Goal: Register for event/course

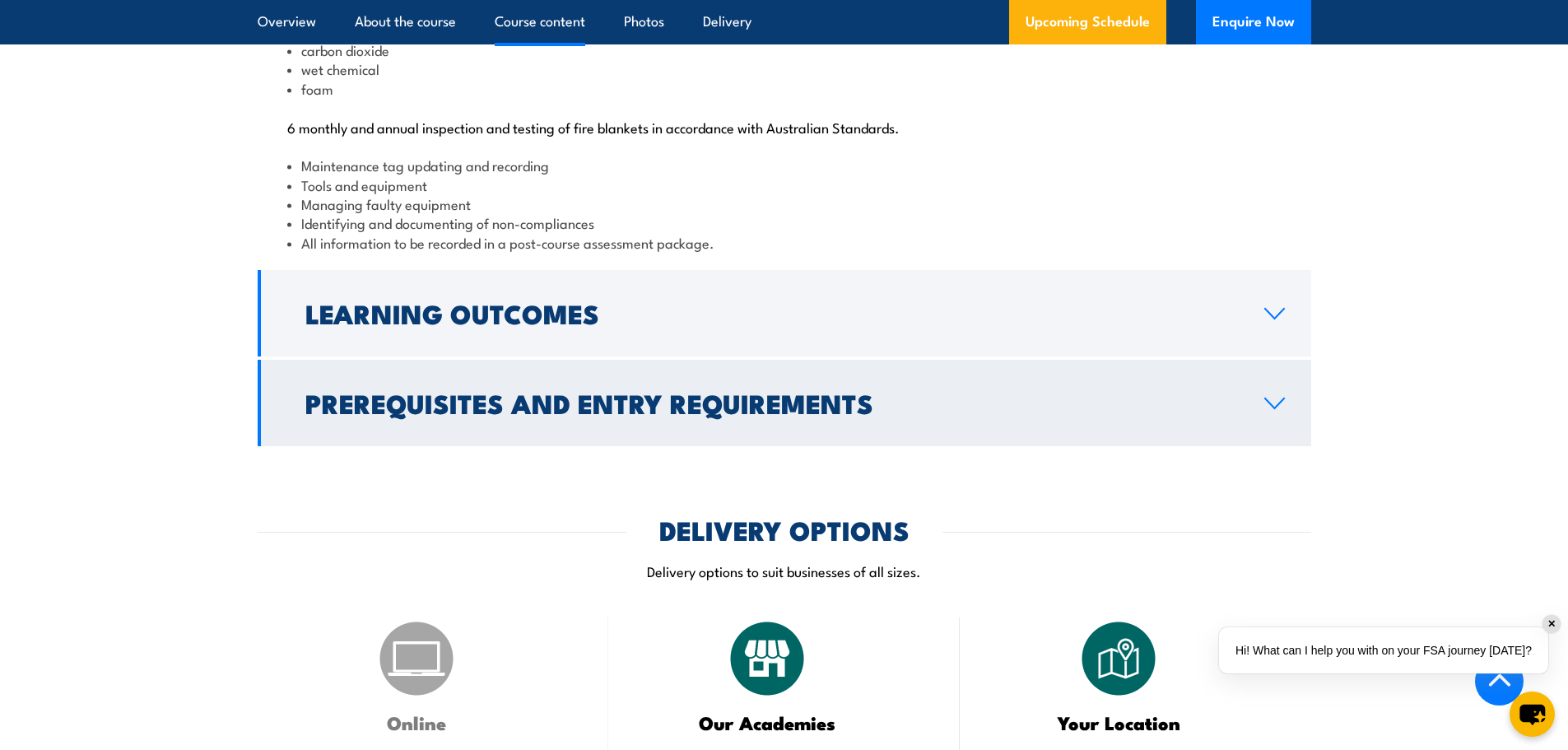
scroll to position [1975, 0]
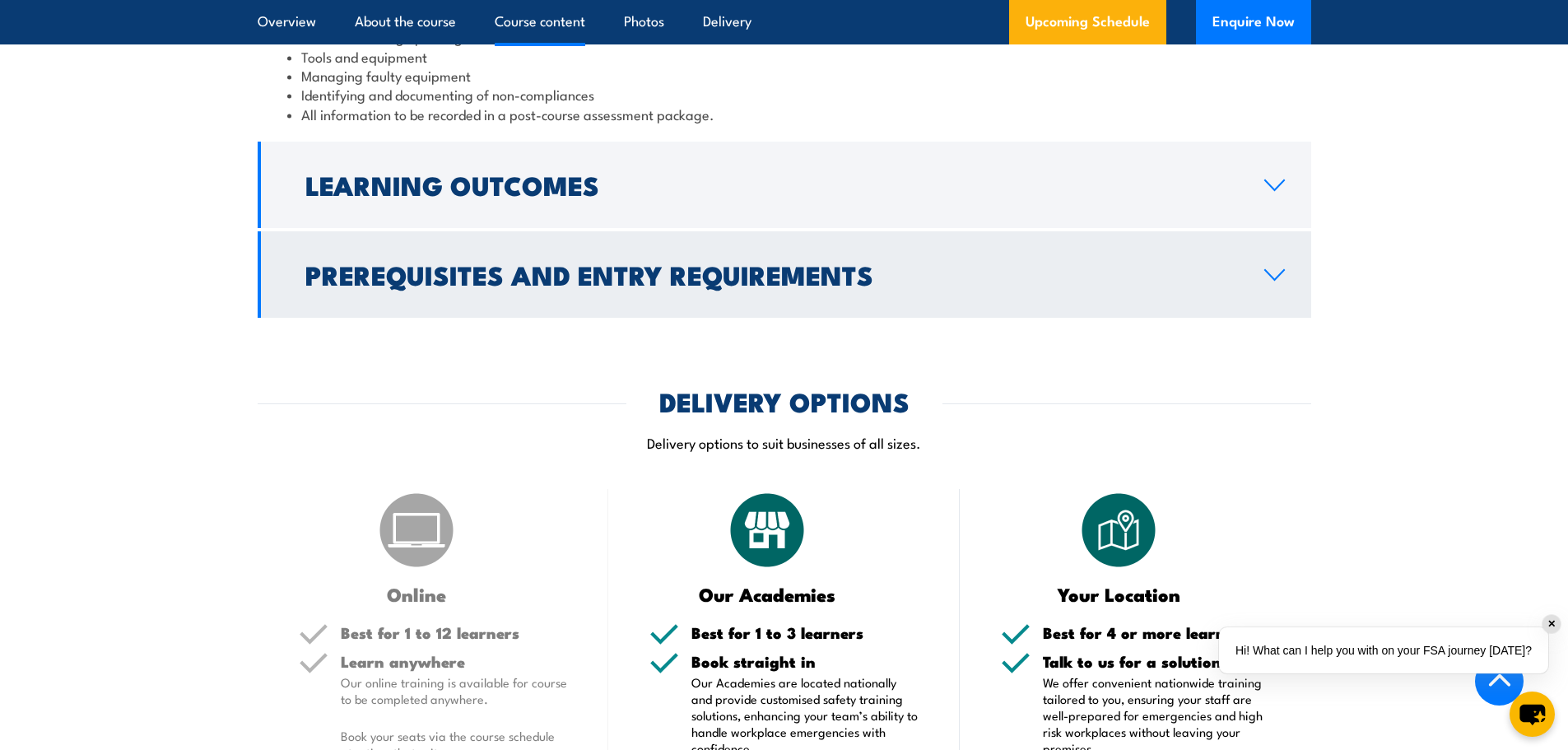
click at [740, 304] on link "Prerequisites and Entry Requirements" at bounding box center [784, 275] width 1054 height 87
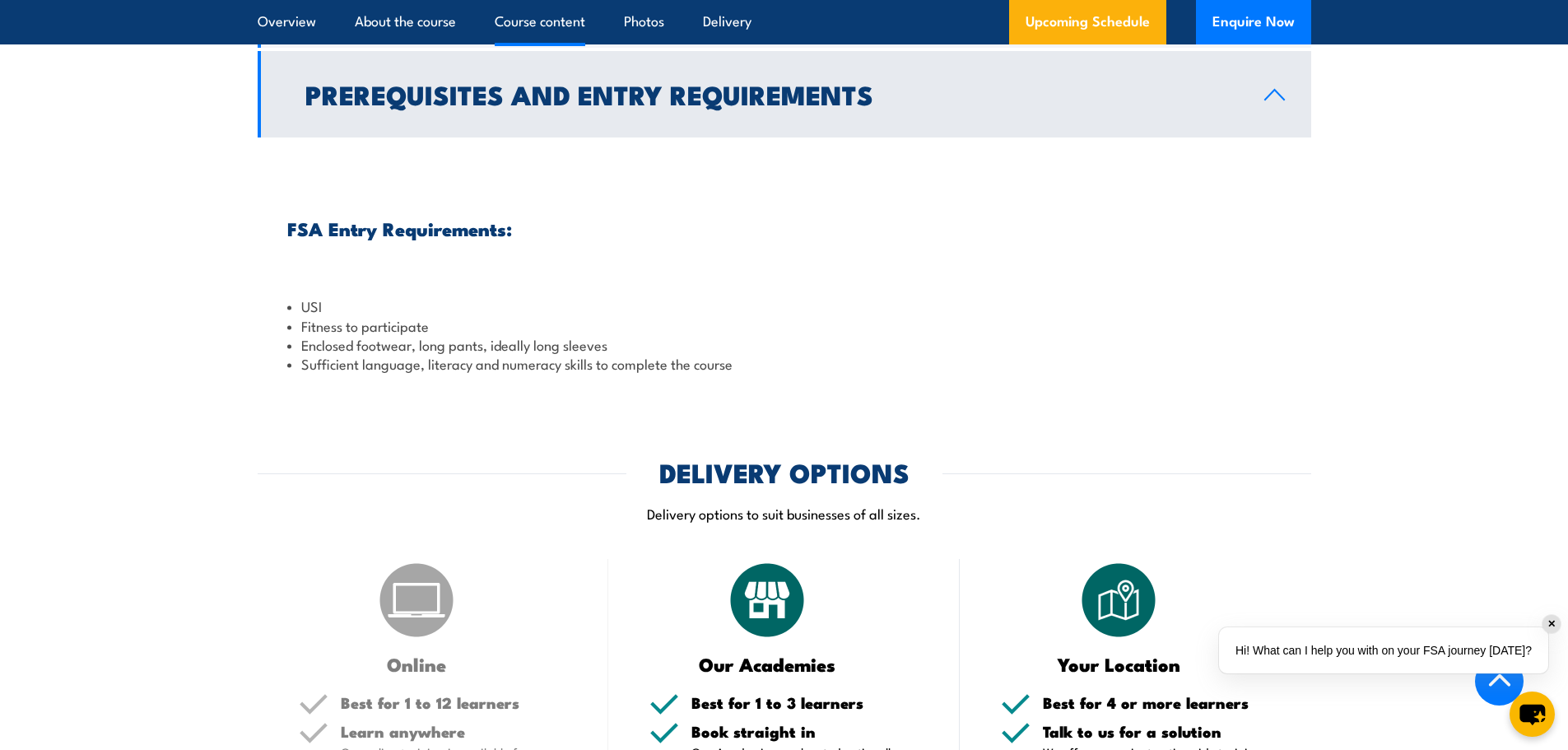
scroll to position [1789, 0]
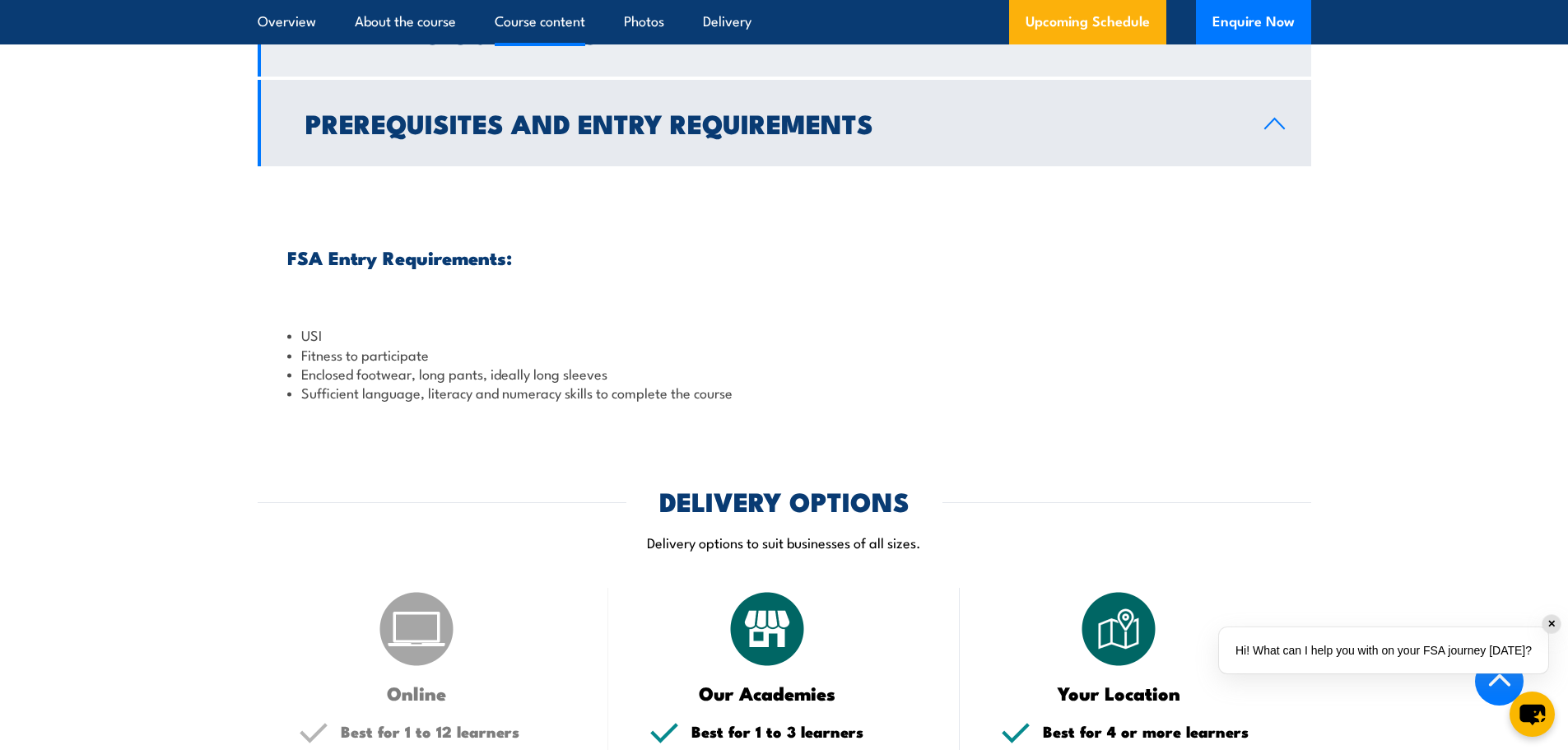
click at [514, 77] on link "Learning Outcomes" at bounding box center [784, 33] width 1054 height 87
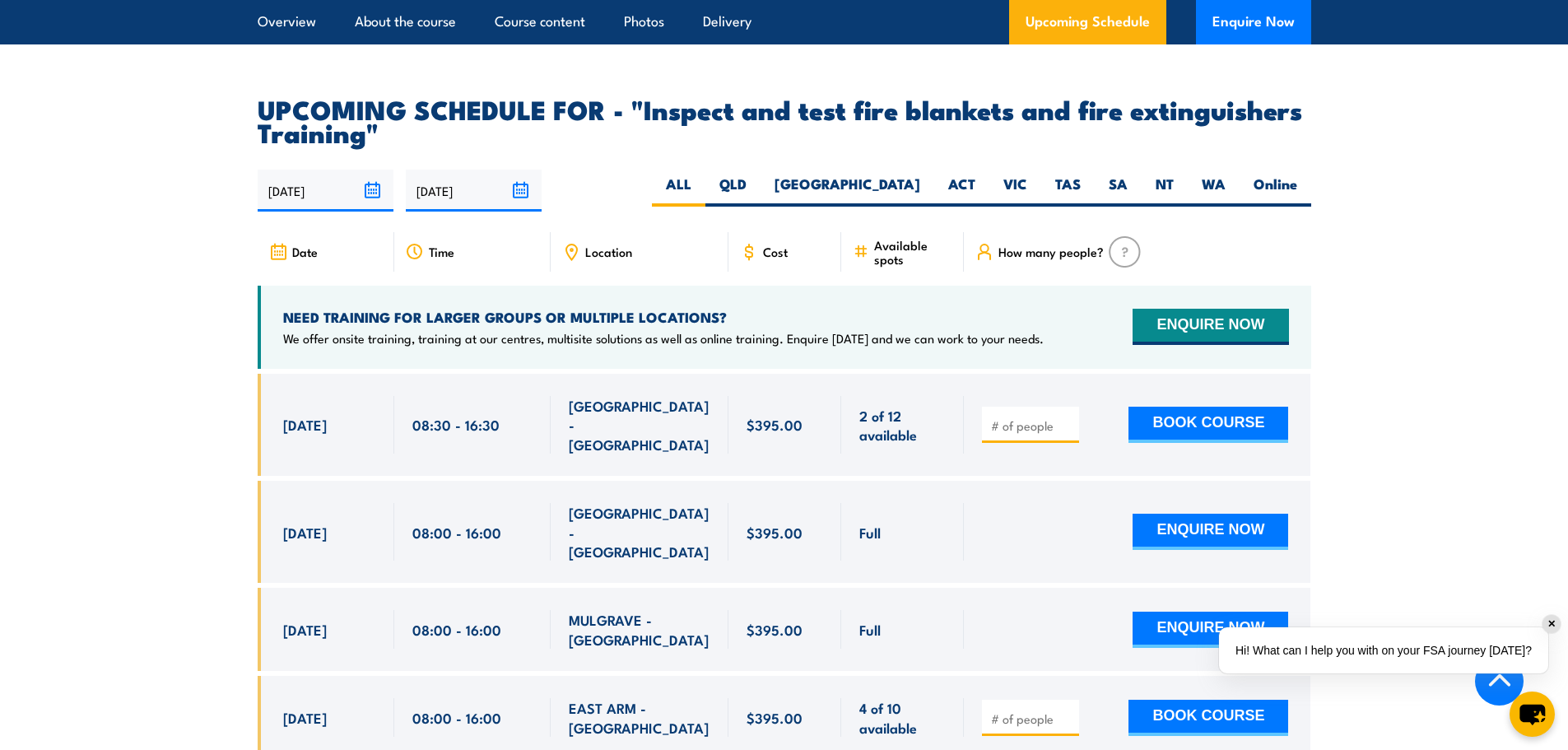
scroll to position [2695, 0]
click at [760, 207] on label "QLD" at bounding box center [732, 192] width 55 height 33
click at [757, 186] on input "QLD" at bounding box center [752, 181] width 11 height 11
radio input "true"
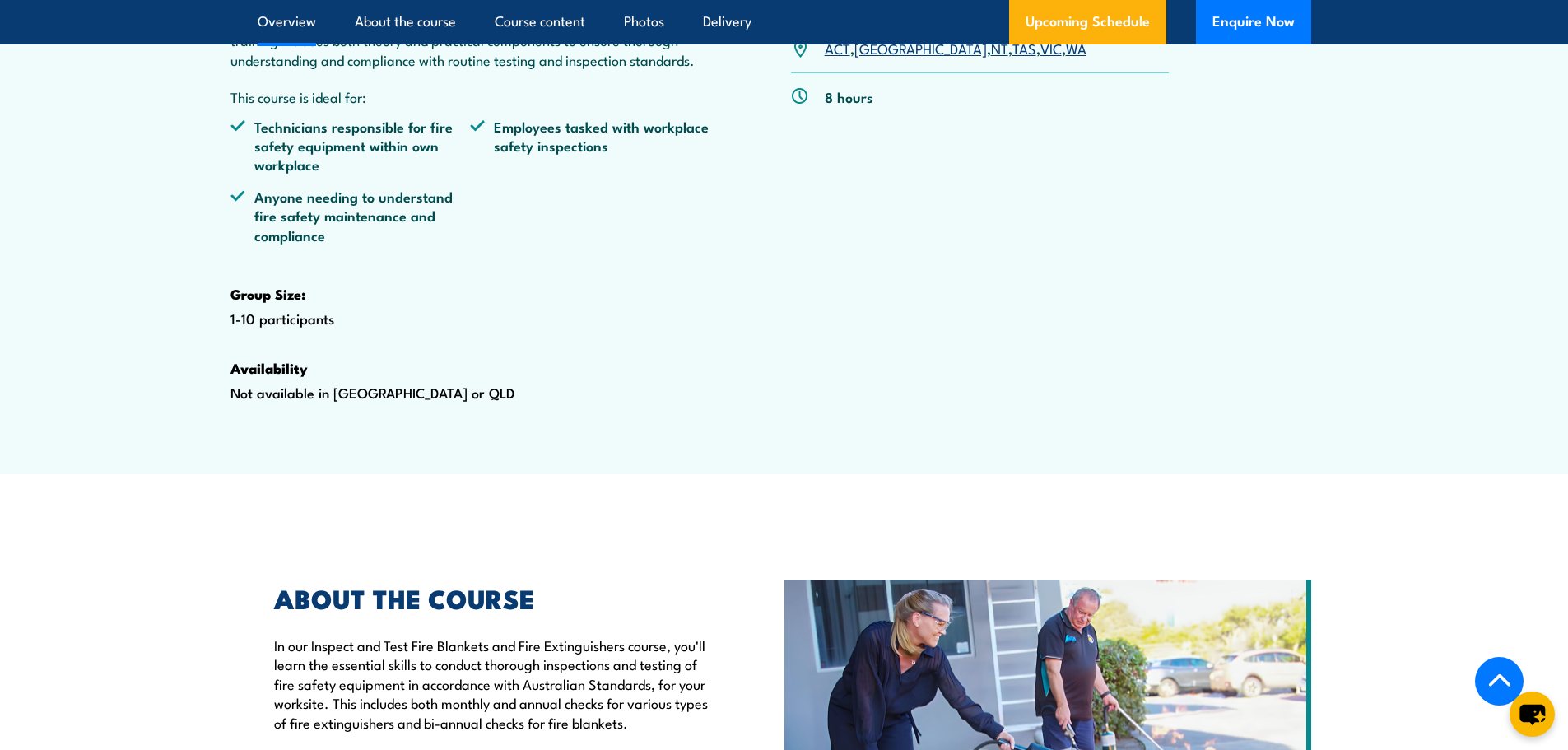
scroll to position [587, 0]
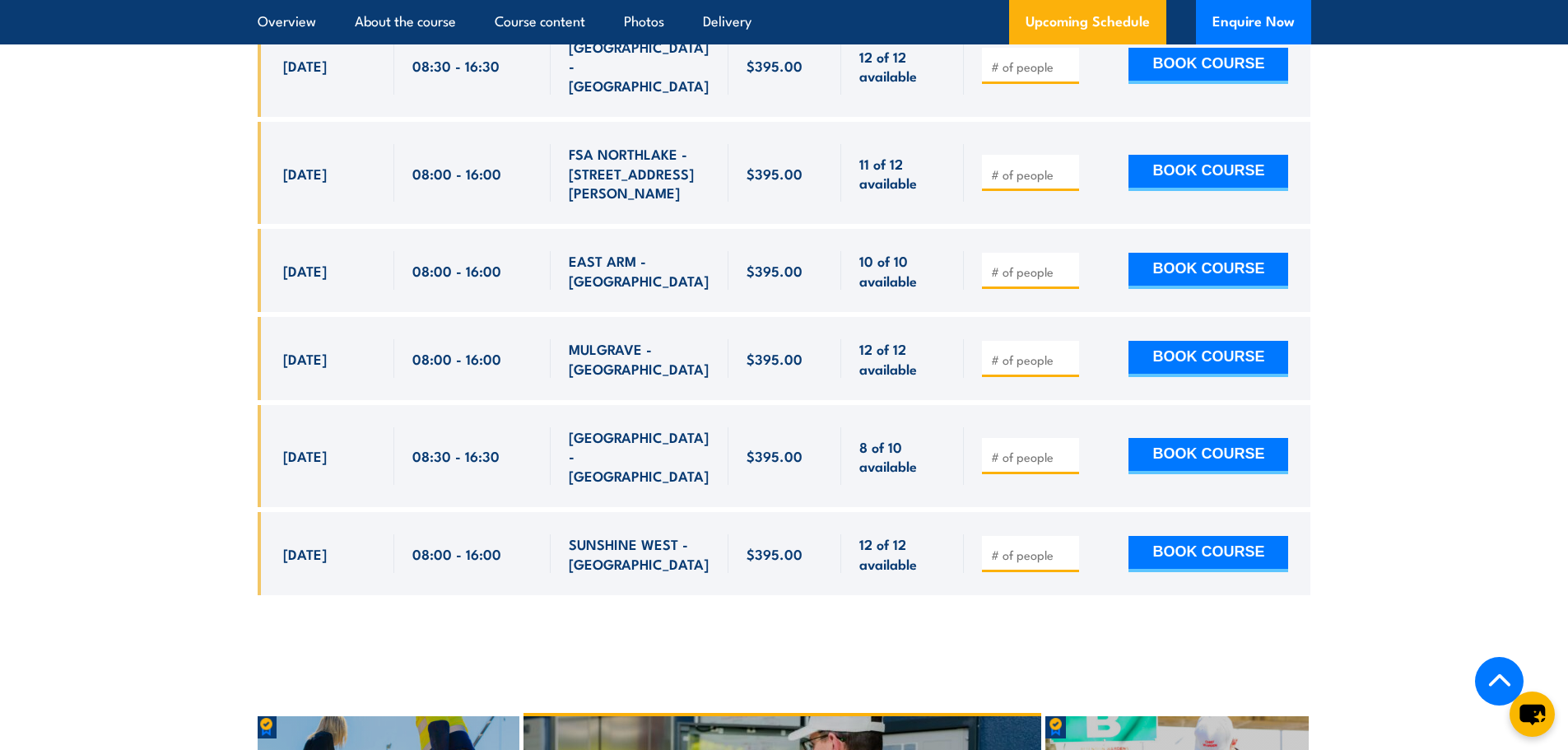
scroll to position [4510, 0]
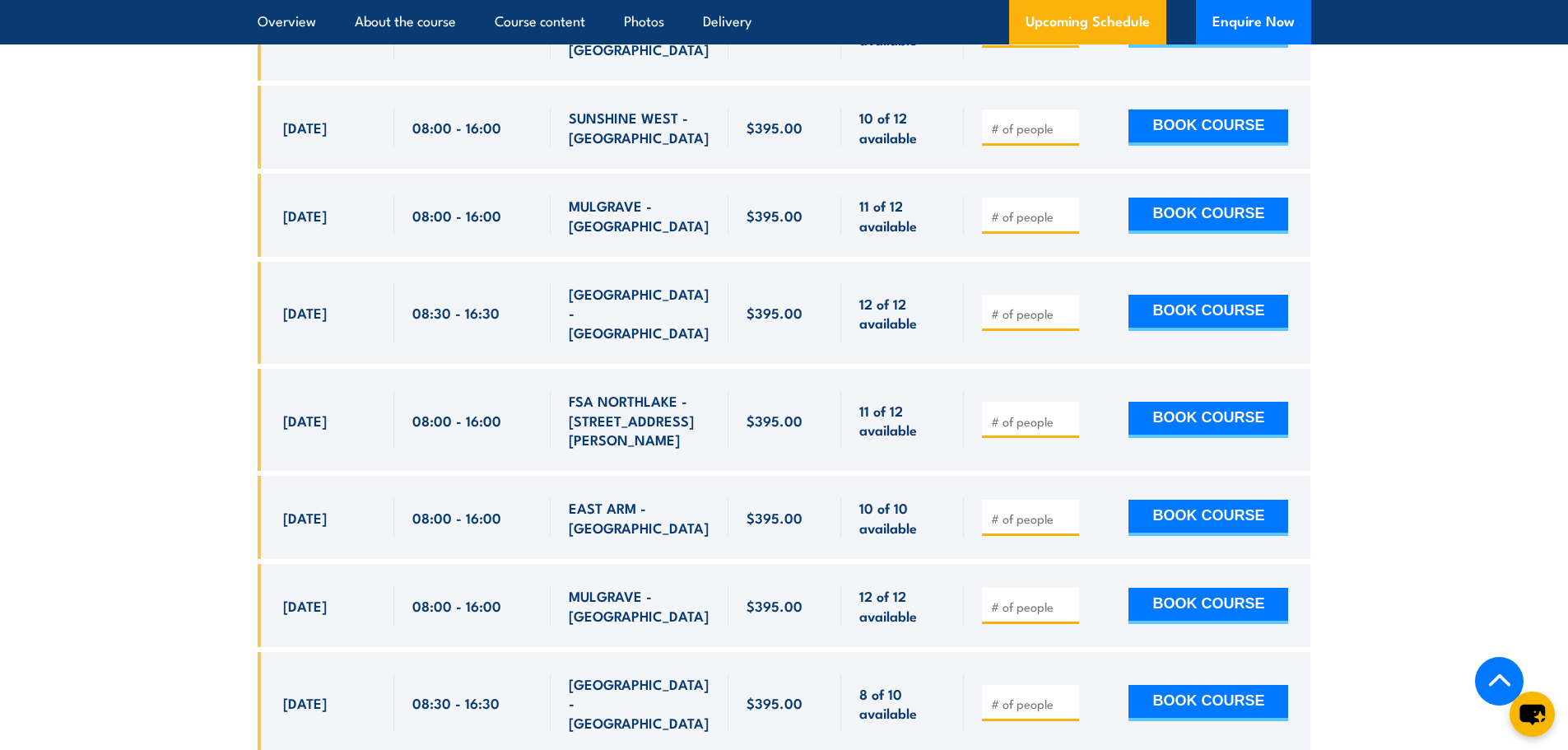
click at [1009, 598] on input "number" at bounding box center [1031, 606] width 82 height 16
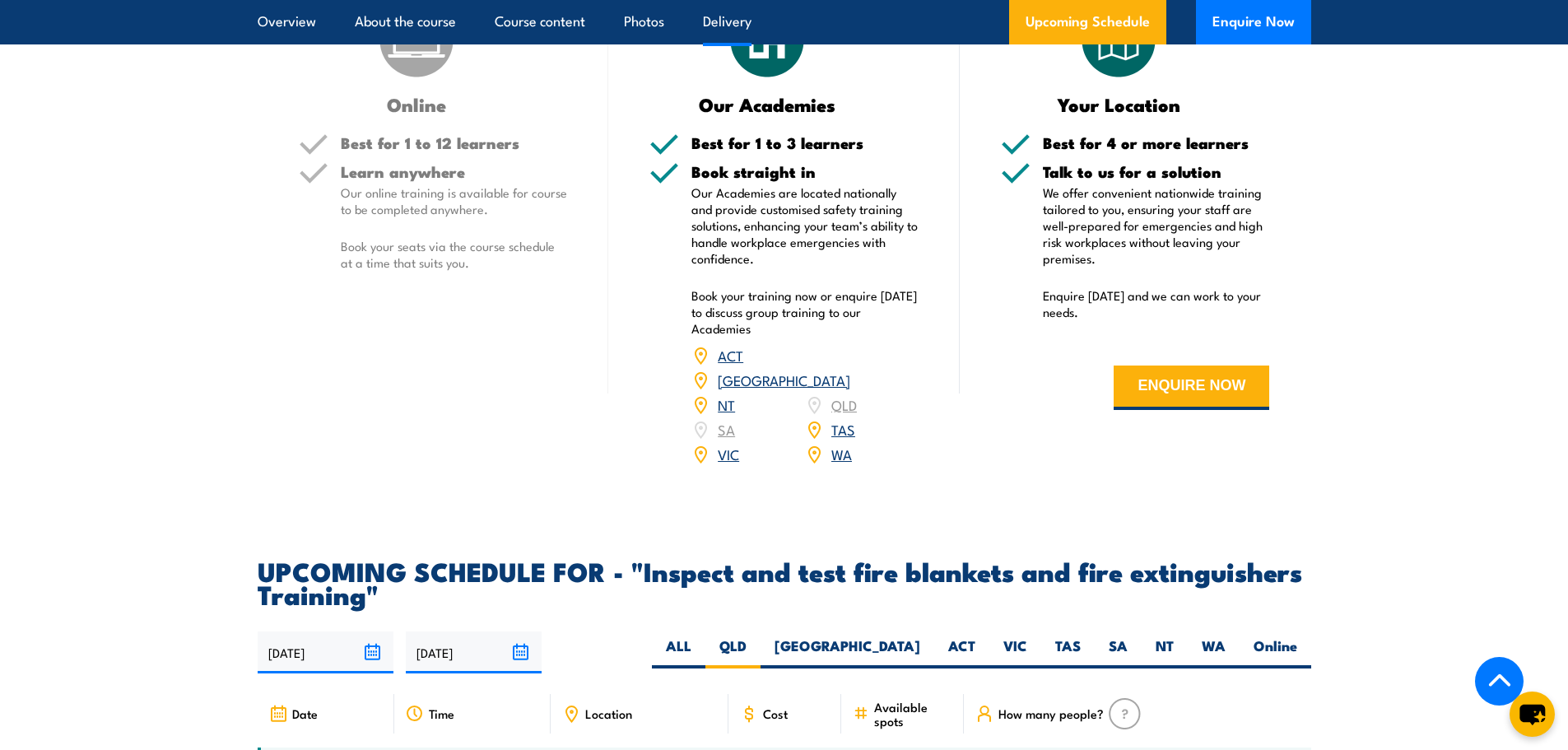
scroll to position [2453, 0]
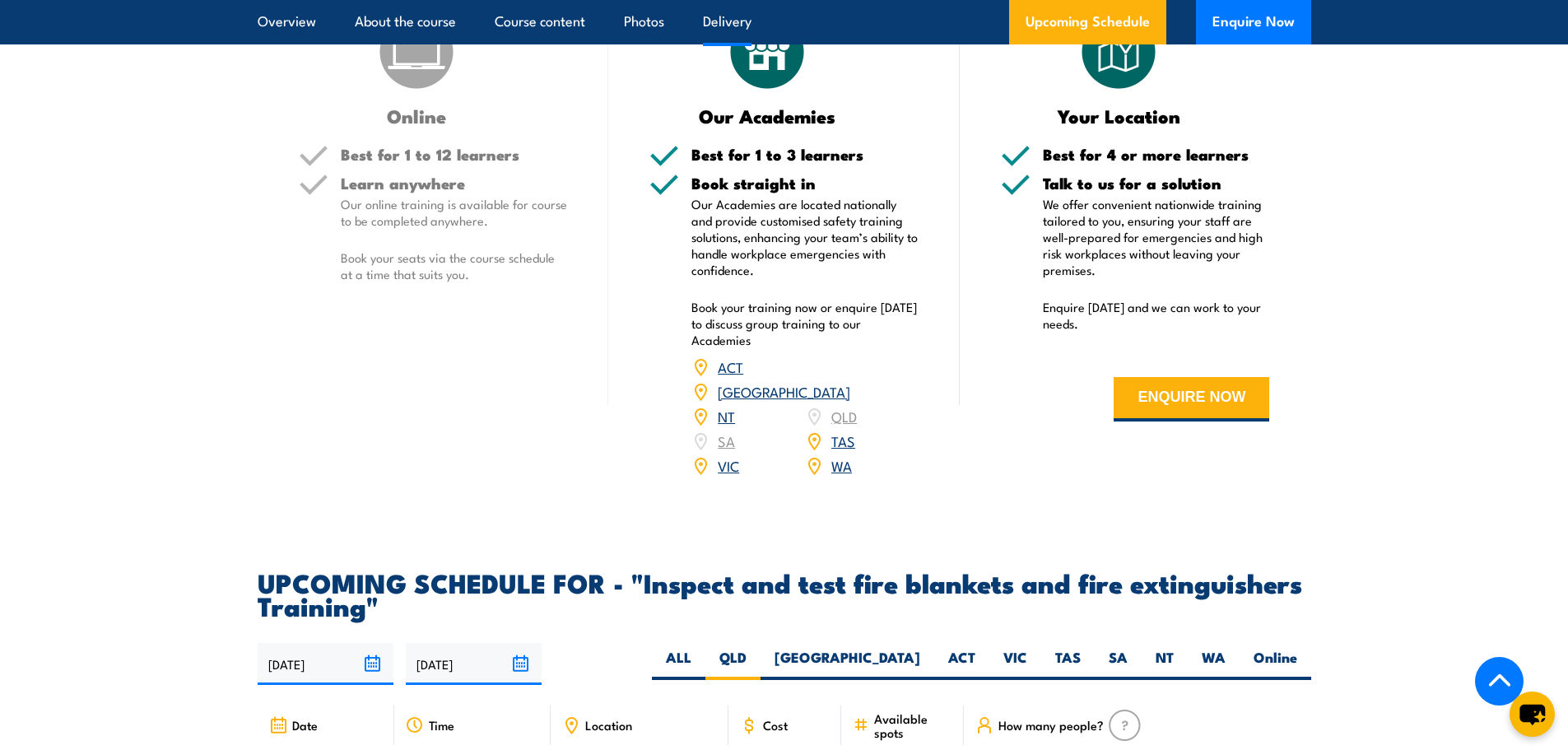
click at [377, 93] on img at bounding box center [416, 52] width 82 height 82
click at [275, 149] on div "Online Best for 1 to 12 learners Learn anywhere Our online training is availabl…" at bounding box center [433, 255] width 352 height 488
click at [331, 185] on div "Online Best for 1 to 12 learners Learn anywhere Our online training is availabl…" at bounding box center [433, 255] width 352 height 488
click at [399, 93] on img at bounding box center [416, 52] width 82 height 82
